Goal: Check status: Check status

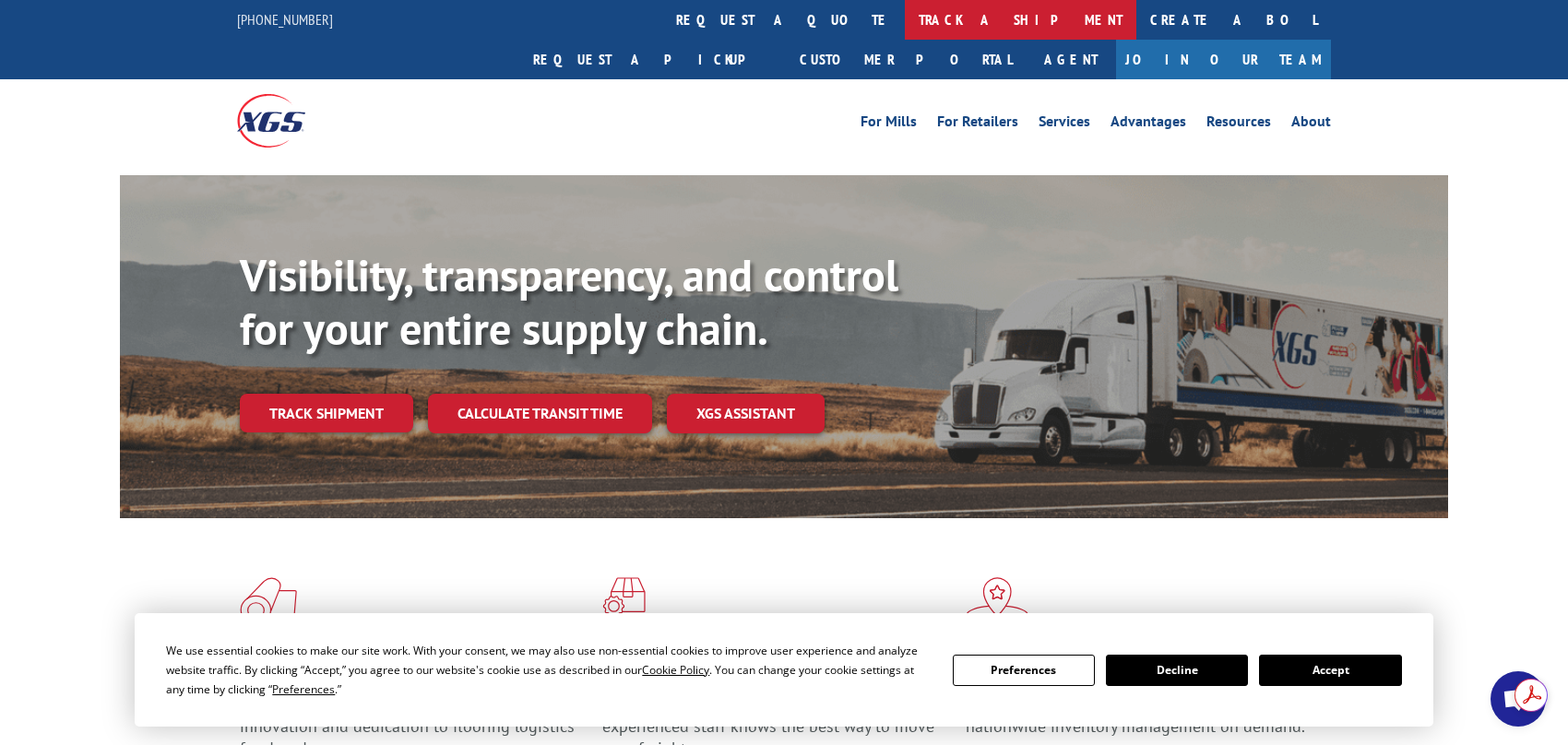
click at [905, 26] on link "track a shipment" at bounding box center [1021, 19] width 231 height 39
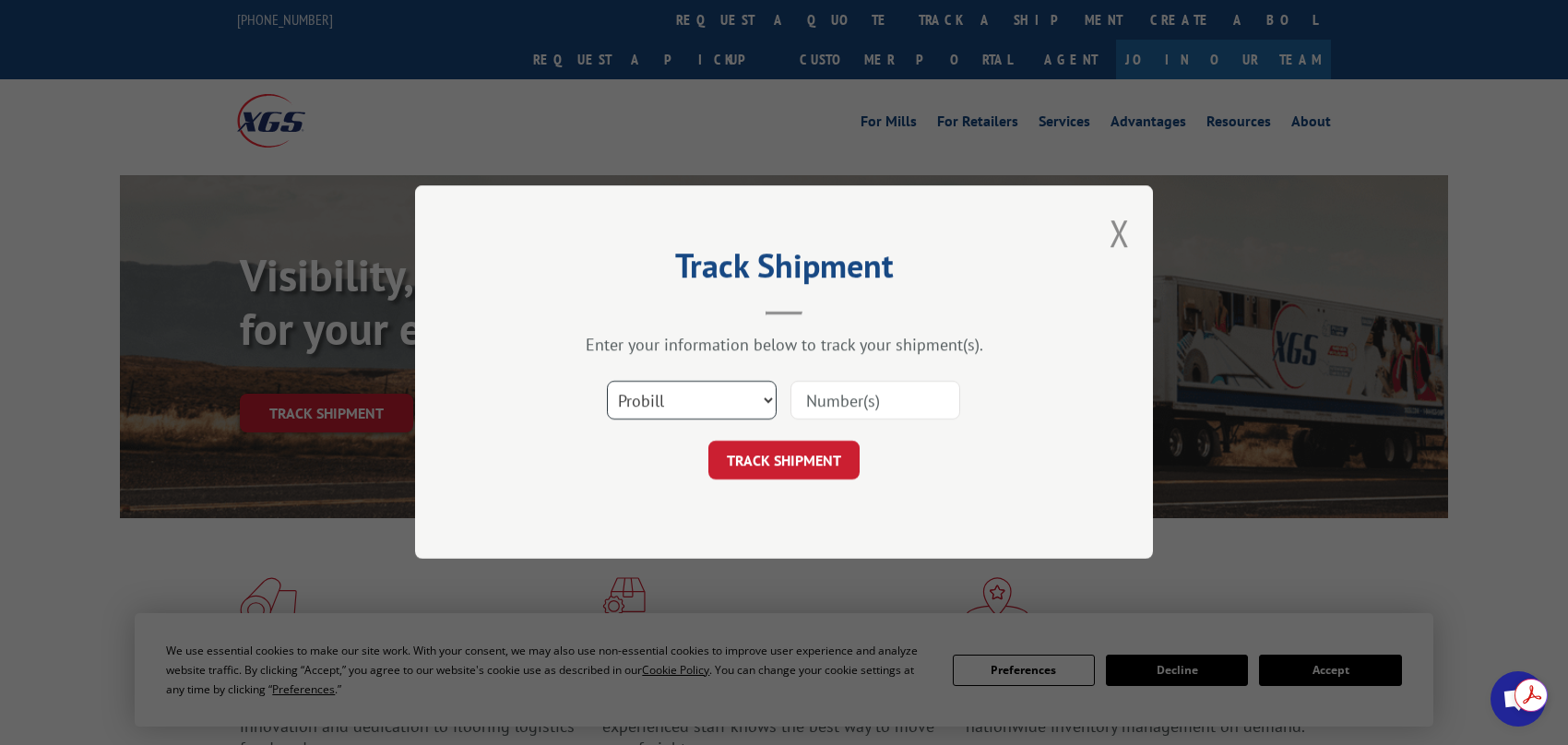
click at [762, 409] on select "Select category... Probill BOL PO" at bounding box center [692, 401] width 170 height 39
select select "bol"
click at [607, 382] on select "Select category... Probill BOL PO" at bounding box center [692, 401] width 170 height 39
click at [839, 405] on input at bounding box center [875, 401] width 170 height 39
click at [904, 415] on input at bounding box center [875, 401] width 170 height 39
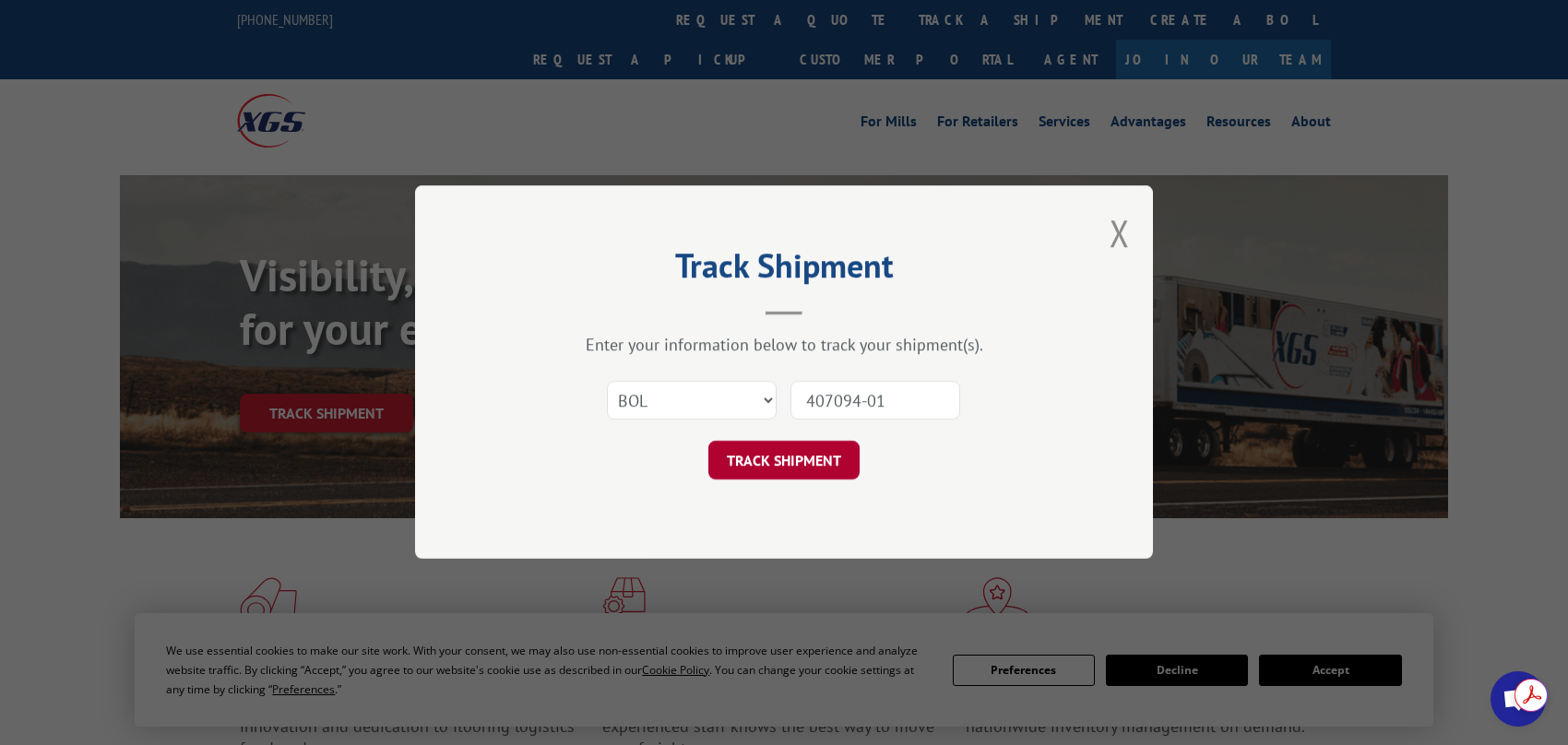
type input "407094-01"
click at [837, 450] on button "TRACK SHIPMENT" at bounding box center [784, 461] width 151 height 39
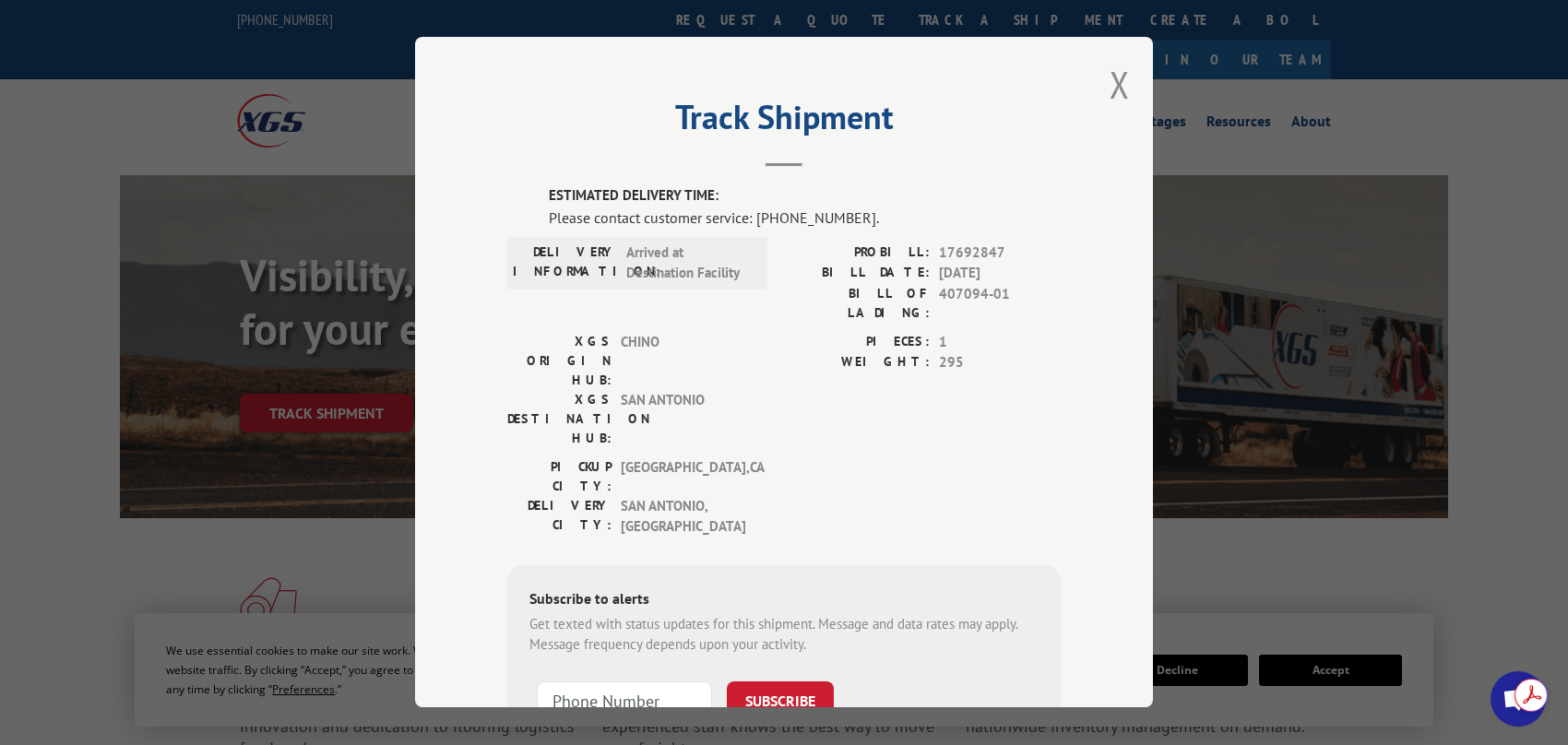
click at [737, 496] on span "[GEOGRAPHIC_DATA] , [GEOGRAPHIC_DATA]" at bounding box center [683, 516] width 124 height 41
click at [1114, 87] on button "Close modal" at bounding box center [1119, 84] width 20 height 49
